Goal: Check status

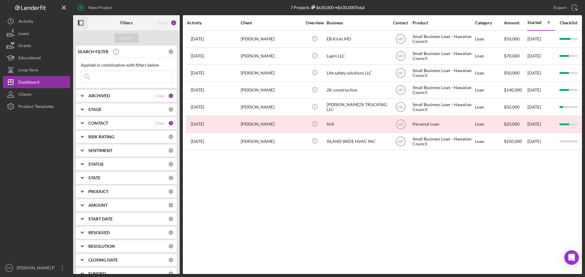
click at [80, 23] on icon "button" at bounding box center [81, 23] width 14 height 14
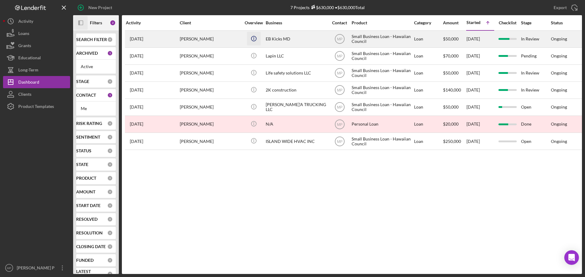
click at [249, 43] on icon "Icon/Info" at bounding box center [254, 39] width 14 height 14
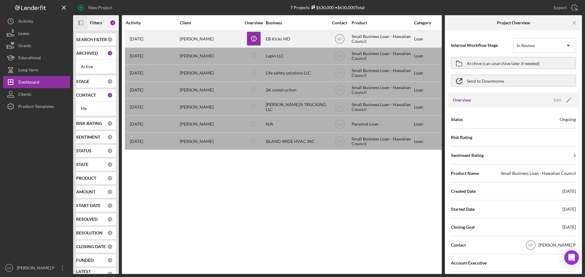
click at [293, 40] on div "EB Kicks MD" at bounding box center [296, 39] width 61 height 16
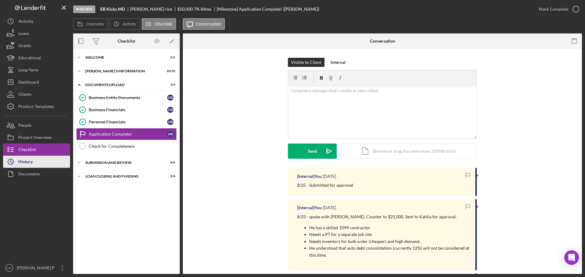
click at [32, 165] on div "History" at bounding box center [25, 163] width 14 height 14
